Goal: Find specific page/section: Find specific page/section

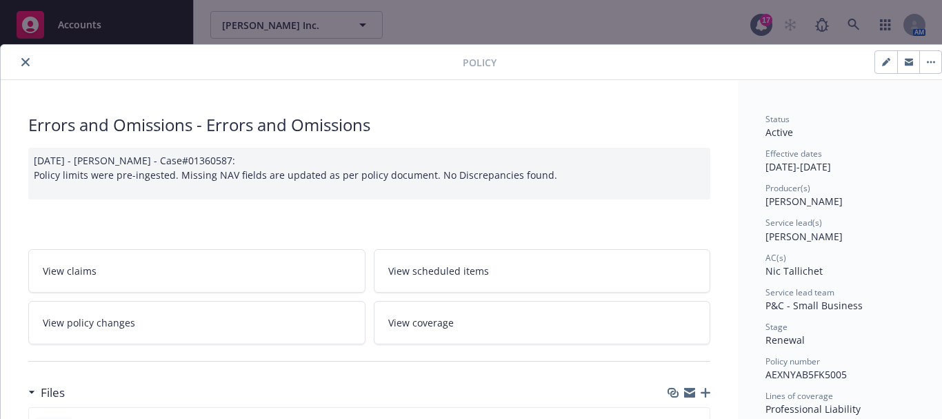
click at [27, 63] on icon "close" at bounding box center [25, 62] width 8 height 8
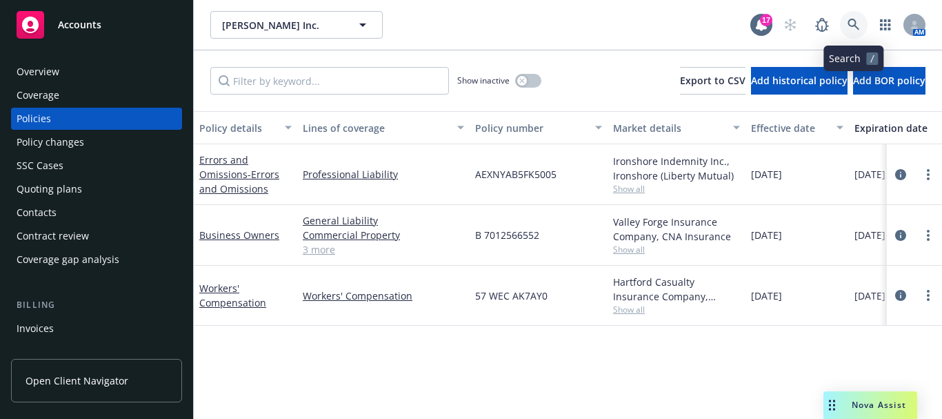
drag, startPoint x: 857, startPoint y: 23, endPoint x: 844, endPoint y: 23, distance: 13.1
click at [844, 23] on link at bounding box center [854, 25] width 28 height 28
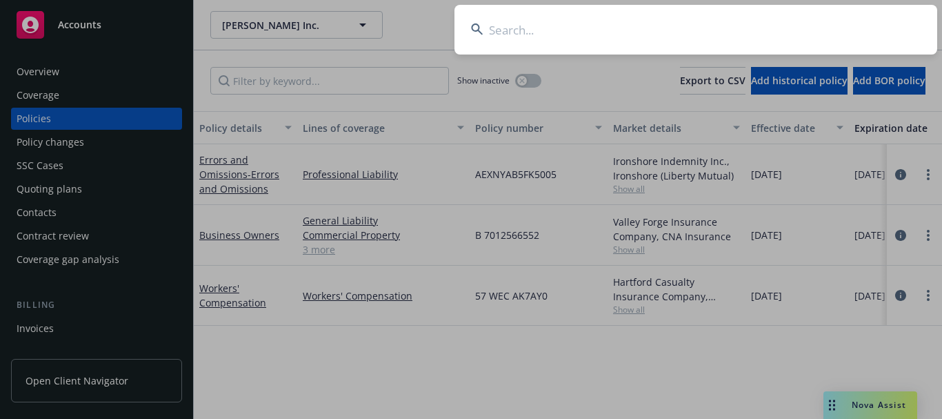
drag, startPoint x: 797, startPoint y: 23, endPoint x: 784, endPoint y: 24, distance: 12.4
click at [793, 24] on input at bounding box center [696, 30] width 483 height 50
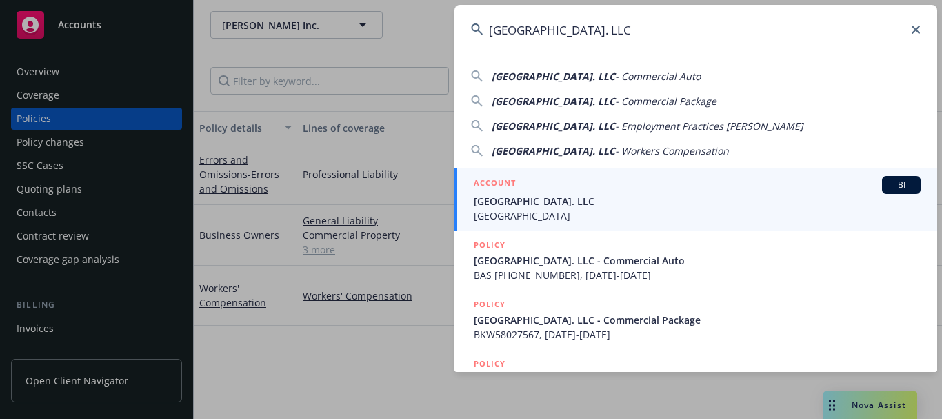
type input "[GEOGRAPHIC_DATA]. LLC"
click at [662, 198] on span "[GEOGRAPHIC_DATA]. LLC" at bounding box center [697, 201] width 447 height 14
